Goal: Task Accomplishment & Management: Complete application form

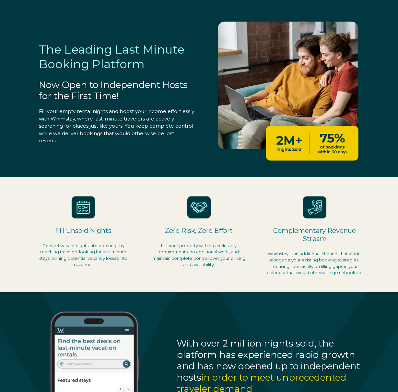
select select "US"
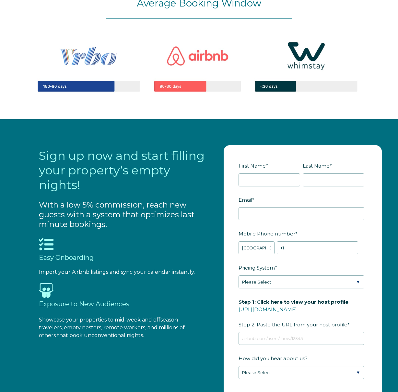
scroll to position [461, 0]
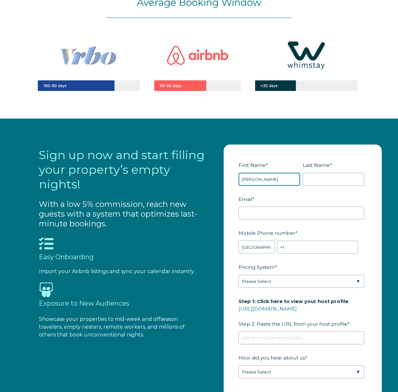
type input "[PERSON_NAME]"
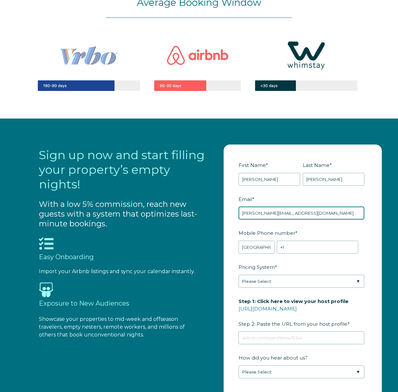
type input "[PERSON_NAME][EMAIL_ADDRESS][DOMAIN_NAME]"
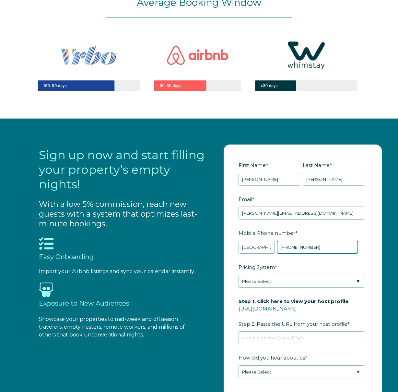
type input "[PHONE_NUMBER]"
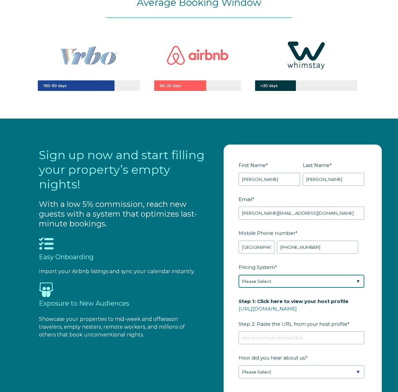
select select "Manual"
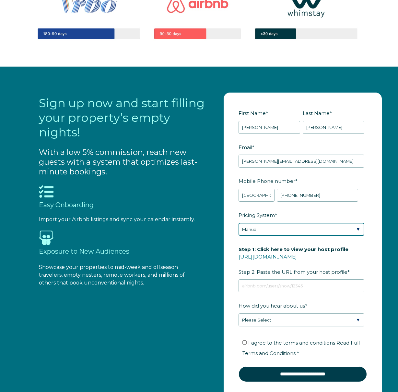
scroll to position [513, 0]
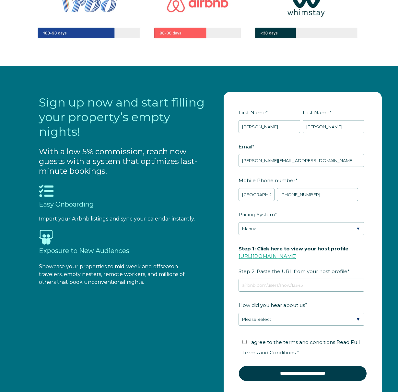
drag, startPoint x: 335, startPoint y: 261, endPoint x: 239, endPoint y: 261, distance: 95.7
click at [239, 261] on label "Step 1: Click here to view your host profile [URL][DOMAIN_NAME] Step 2: Paste t…" at bounding box center [303, 260] width 128 height 34
click at [239, 278] on input "Step 1: Click here to view your host profile [URL][DOMAIN_NAME] Step 2: Paste t…" at bounding box center [302, 284] width 126 height 13
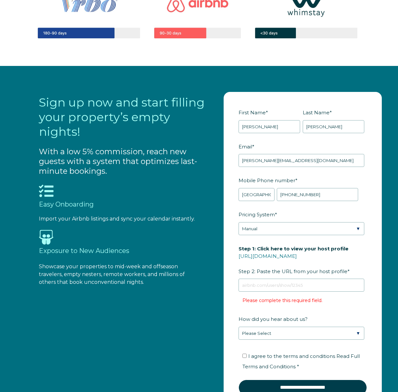
drag, startPoint x: 332, startPoint y: 261, endPoint x: 237, endPoint y: 262, distance: 95.1
click at [237, 262] on form "First Name * [PERSON_NAME] Last Name * [PERSON_NAME] RBO Token Company ID Refer…" at bounding box center [303, 254] width 158 height 325
copy link "[URL][DOMAIN_NAME]"
click at [277, 291] on input "Step 1: Click here to view your host profile [URL][DOMAIN_NAME] Step 2: Paste t…" at bounding box center [302, 284] width 126 height 13
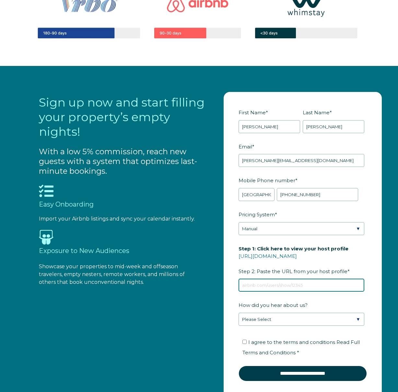
paste input "[URL][DOMAIN_NAME]"
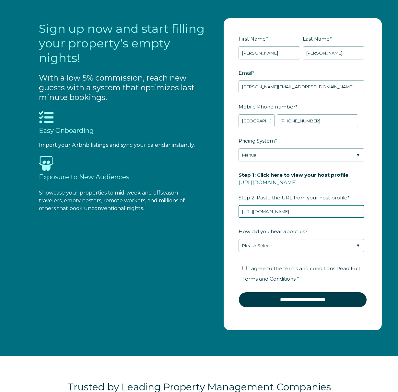
scroll to position [588, 0]
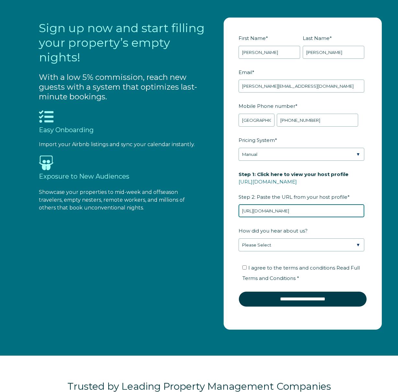
type input "[URL][DOMAIN_NAME]"
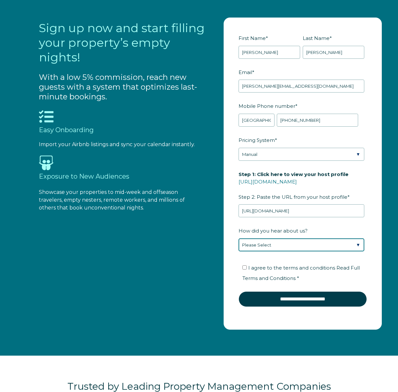
select select "Other"
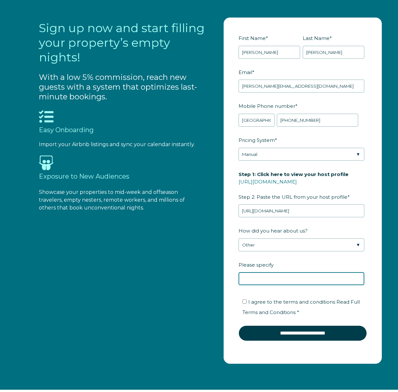
click at [260, 283] on input "Please specify" at bounding box center [302, 278] width 126 height 13
type input "you sent me an email"
click at [244, 303] on input "I agree to the terms and conditions Read Full Terms and Conditions *" at bounding box center [245, 301] width 4 height 4
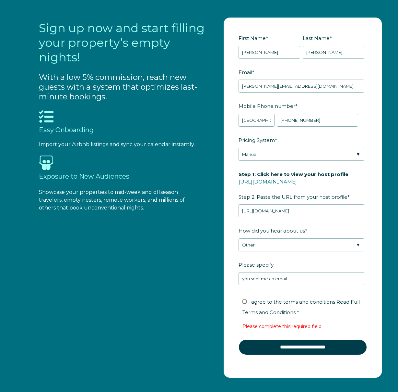
click at [245, 303] on input "I agree to the terms and conditions Read Full Terms and Conditions *" at bounding box center [245, 301] width 4 height 4
checkbox input "true"
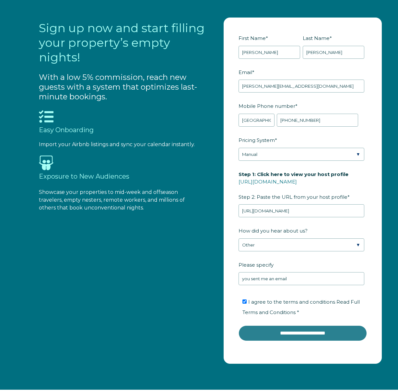
click at [310, 339] on input "**********" at bounding box center [303, 333] width 128 height 16
click at [285, 340] on input "**********" at bounding box center [303, 333] width 128 height 16
